Goal: Find specific page/section: Find specific page/section

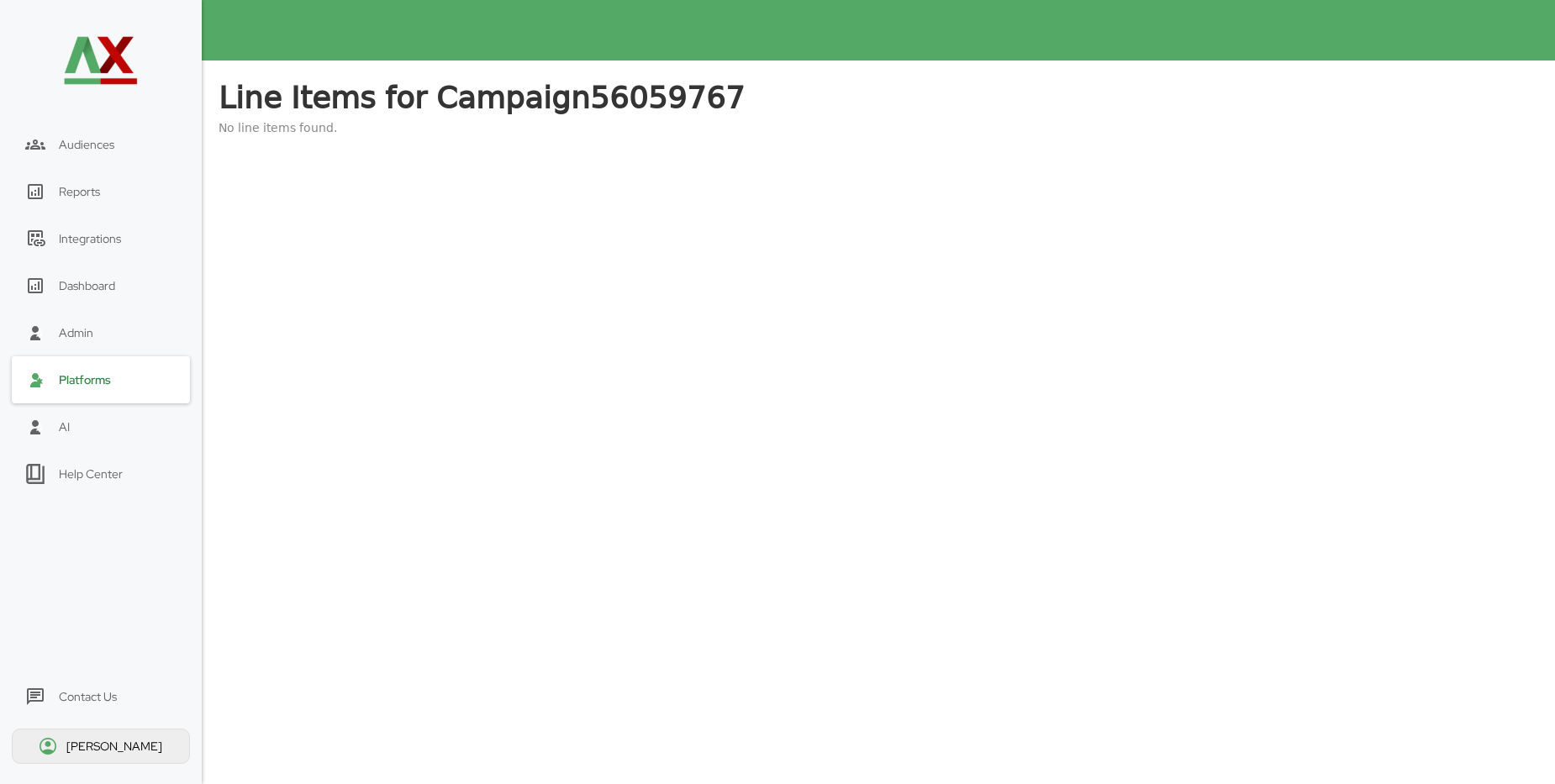
click at [86, 387] on div "Platforms" at bounding box center [86, 380] width 52 height 16
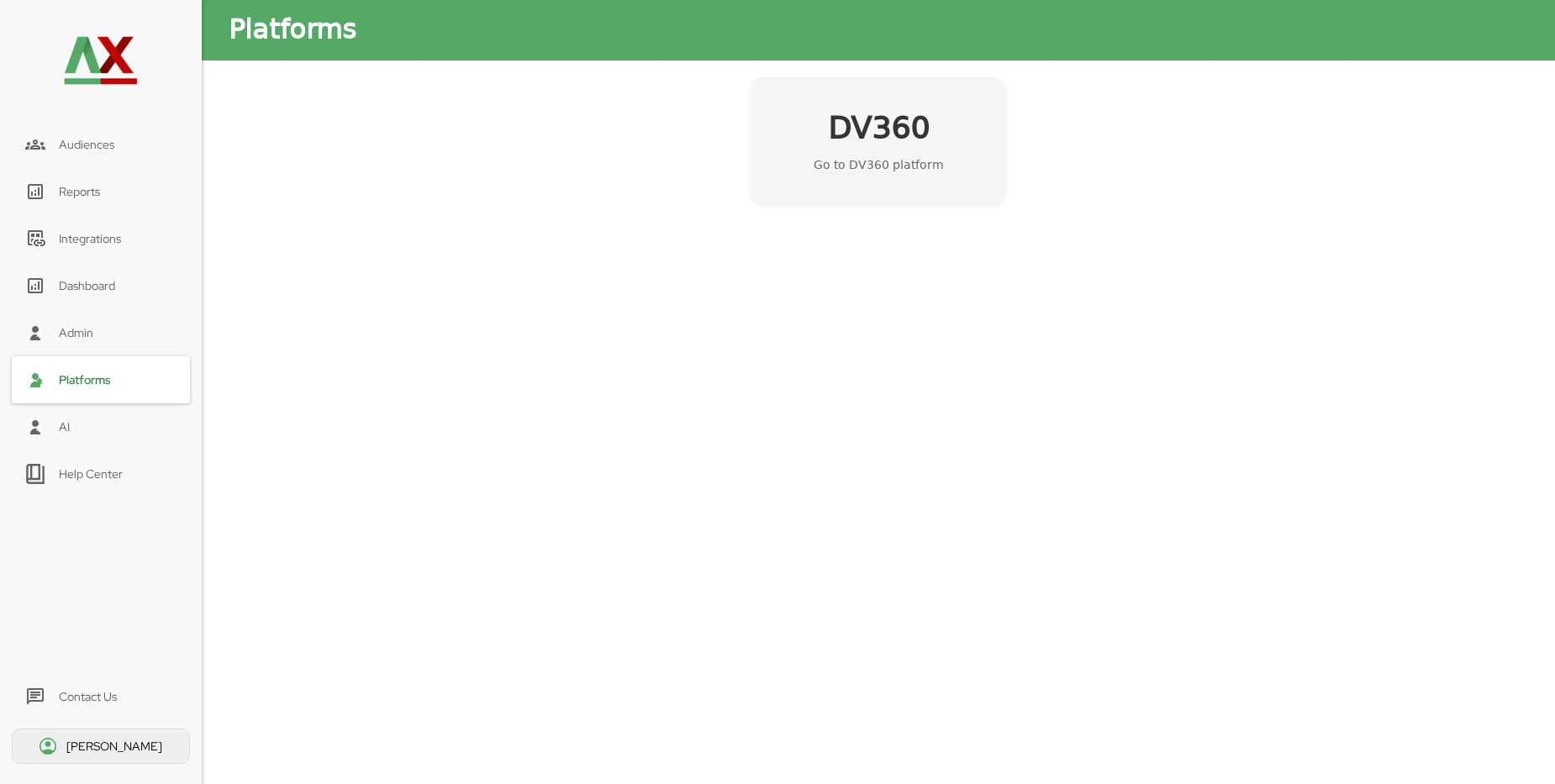
click at [876, 127] on h2 "DV360" at bounding box center [879, 128] width 102 height 42
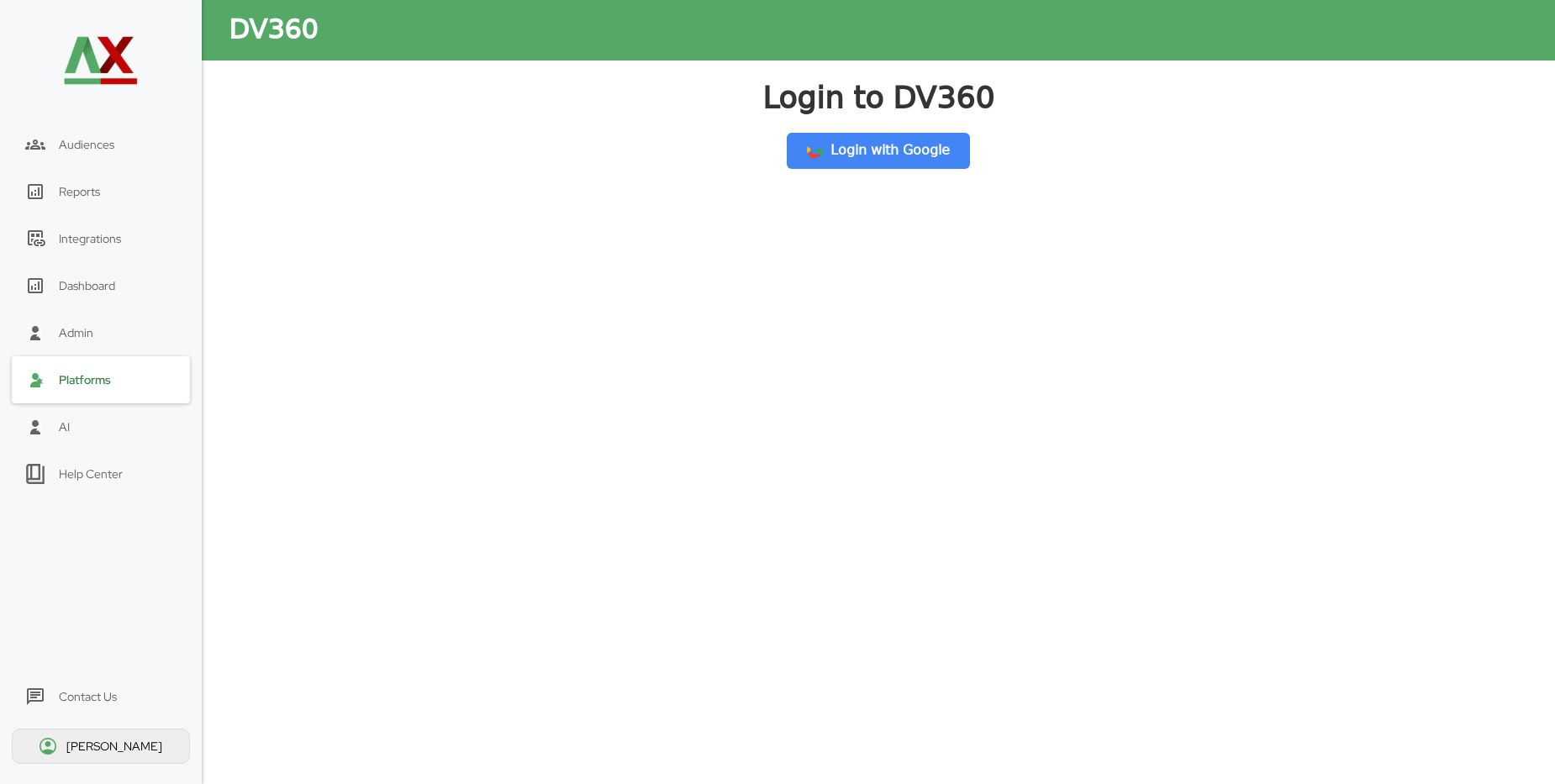
click at [919, 156] on button "Login with Google" at bounding box center [879, 151] width 184 height 36
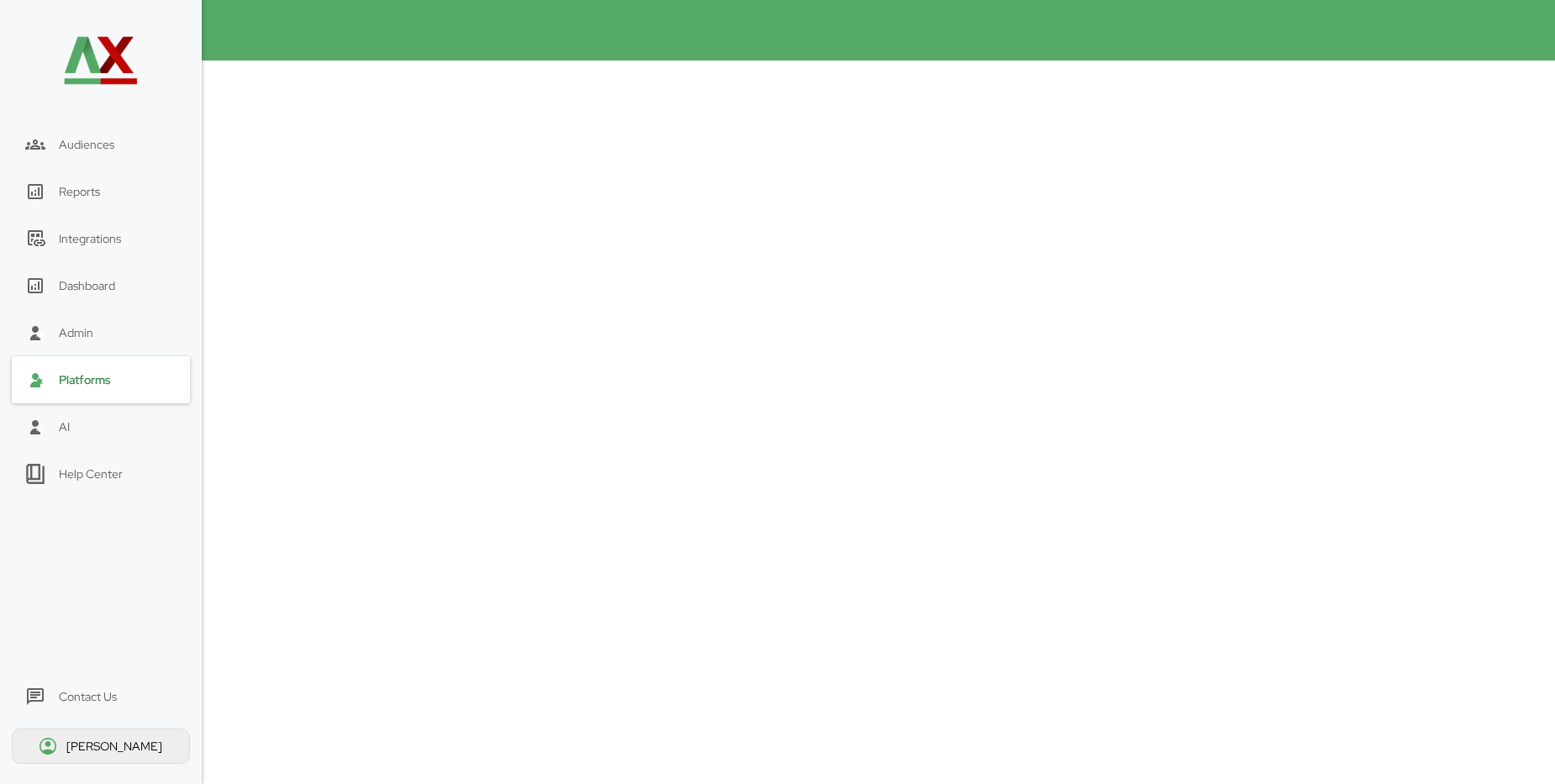
click at [68, 400] on div "Platforms" at bounding box center [100, 380] width 178 height 47
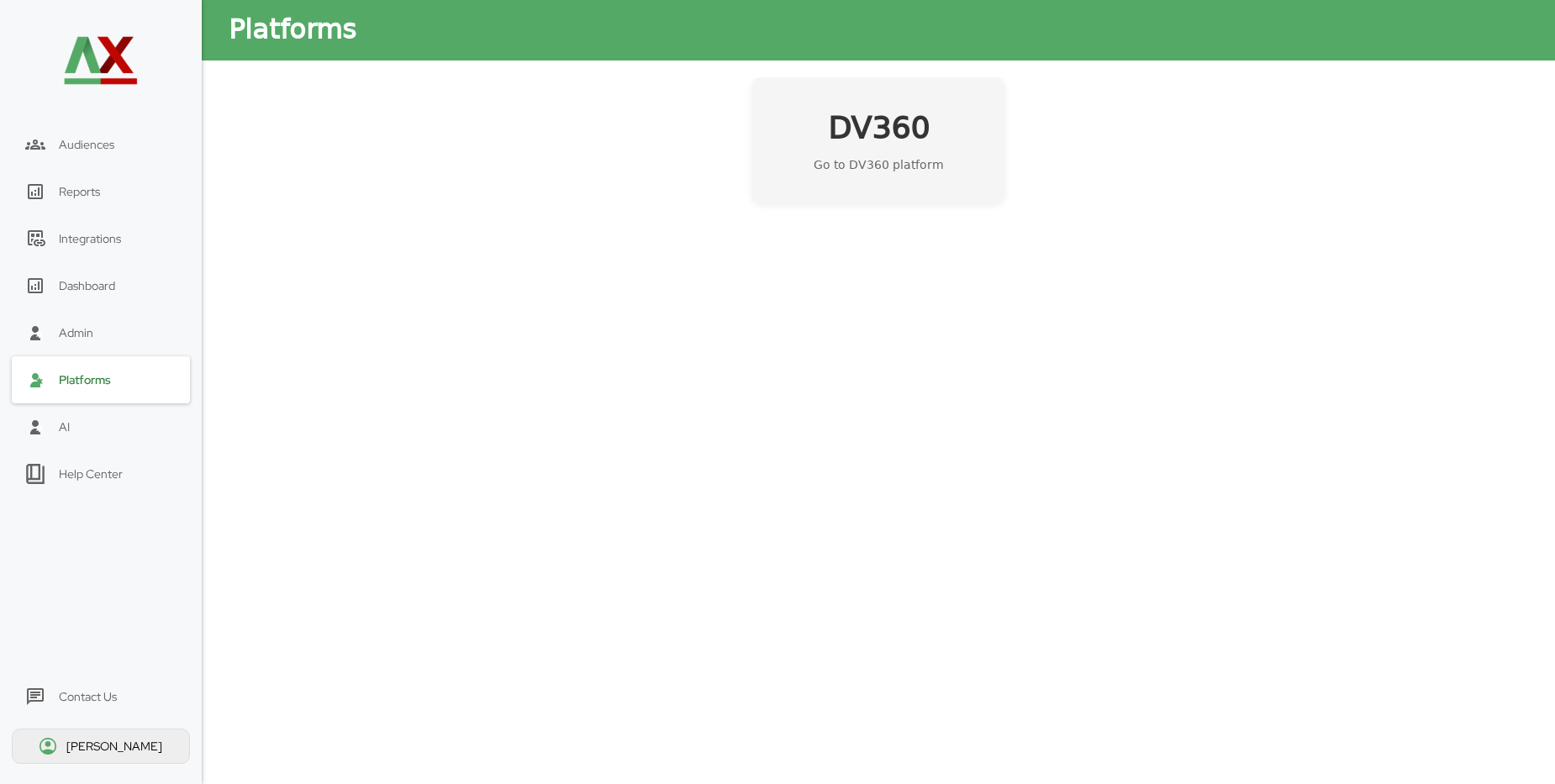
click at [891, 137] on h2 "DV360" at bounding box center [879, 128] width 102 height 42
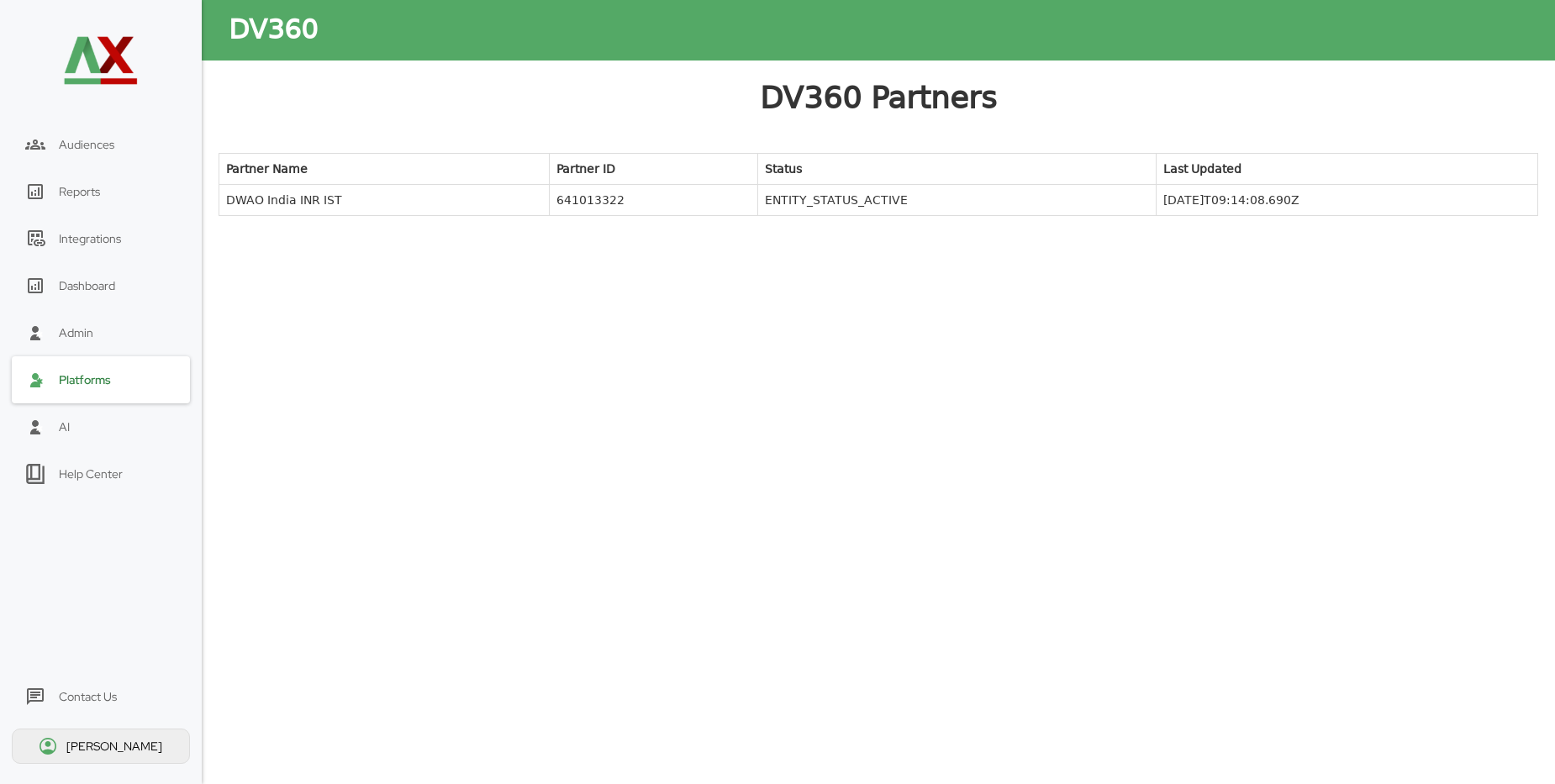
click at [324, 201] on td "DWAO India INR IST" at bounding box center [385, 200] width 330 height 31
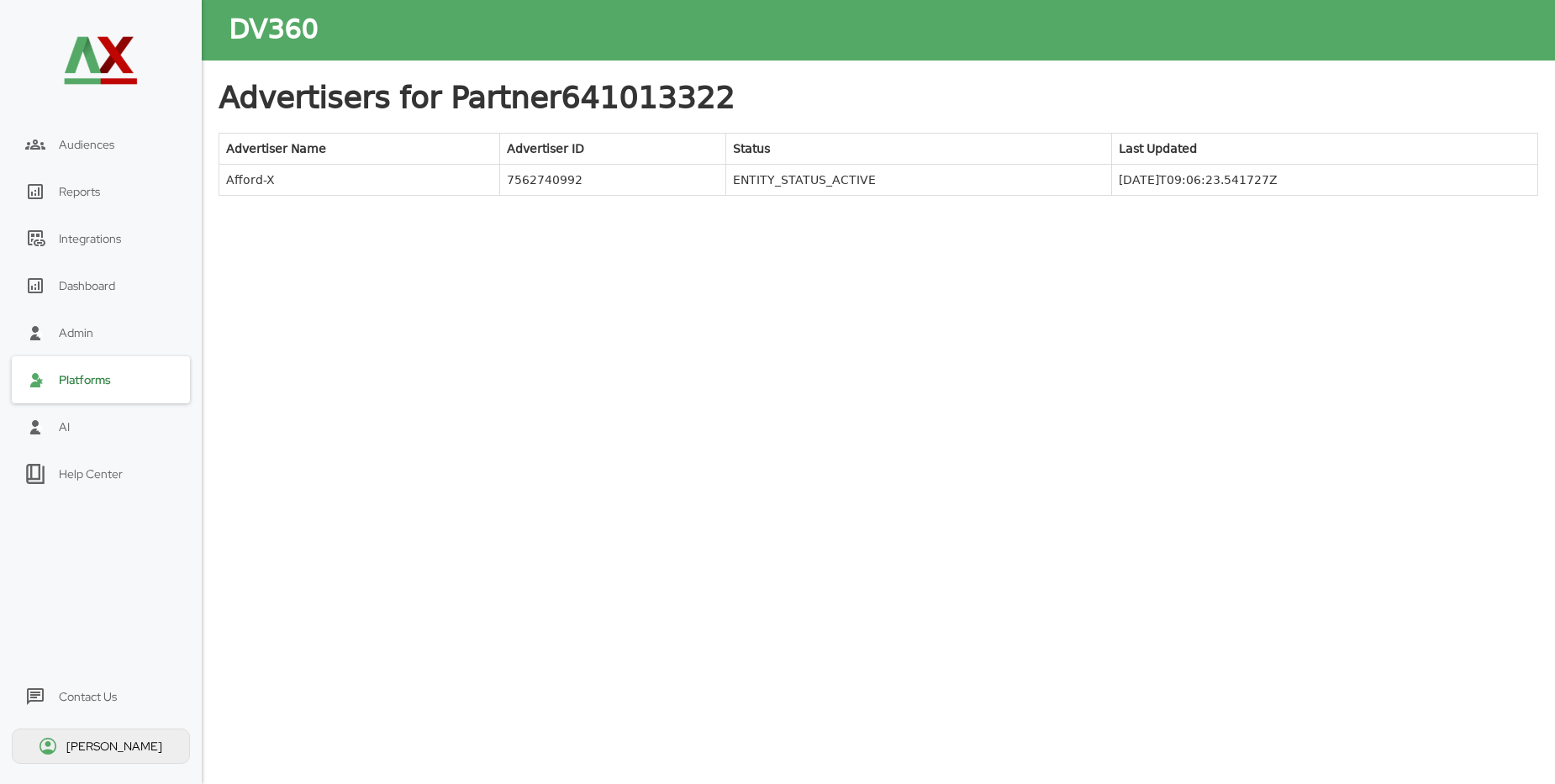
click at [253, 187] on td "Afford-X" at bounding box center [360, 181] width 281 height 31
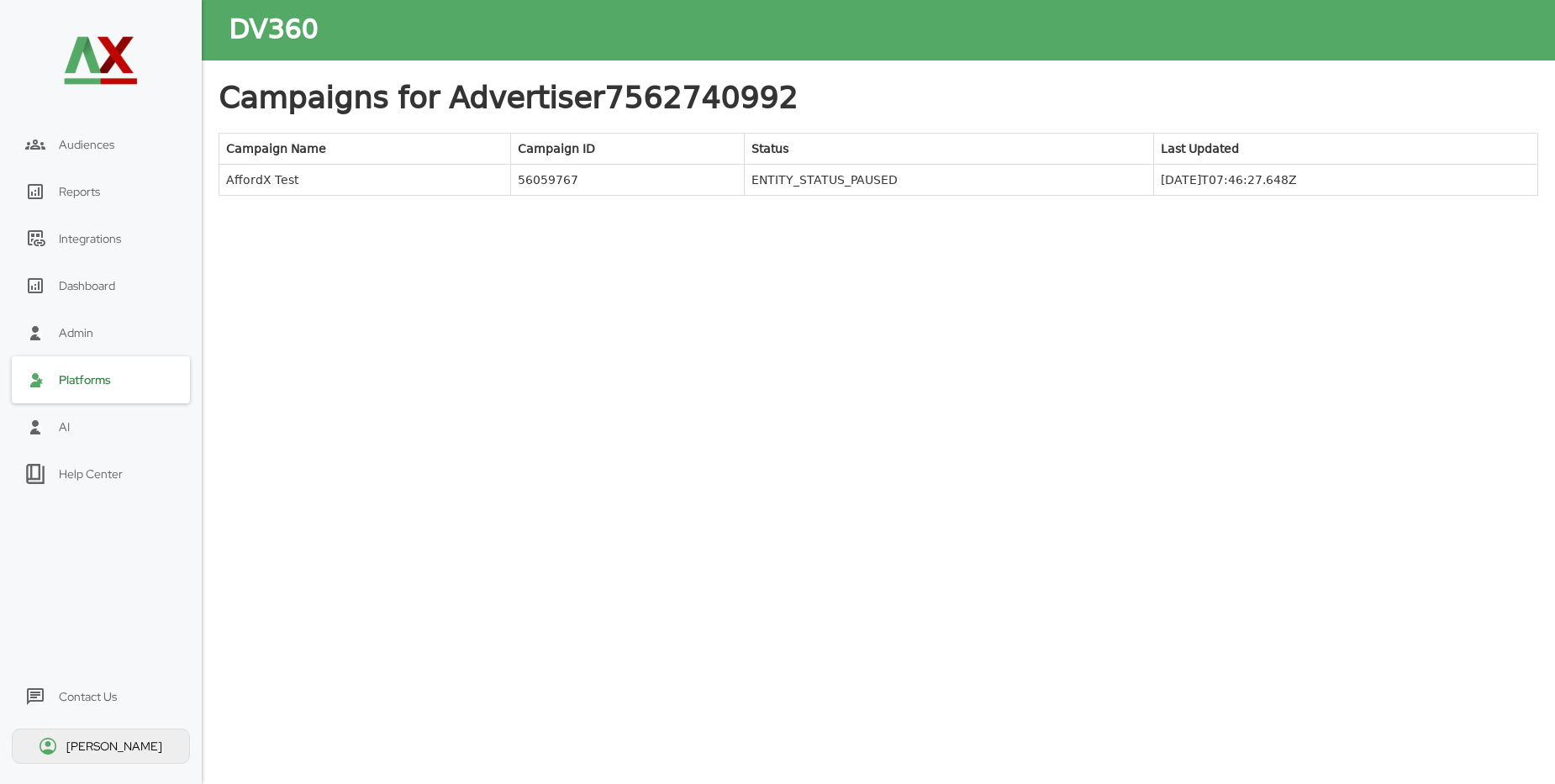
click at [253, 187] on td "AffordX Test" at bounding box center [365, 181] width 292 height 31
